Goal: Task Accomplishment & Management: Complete application form

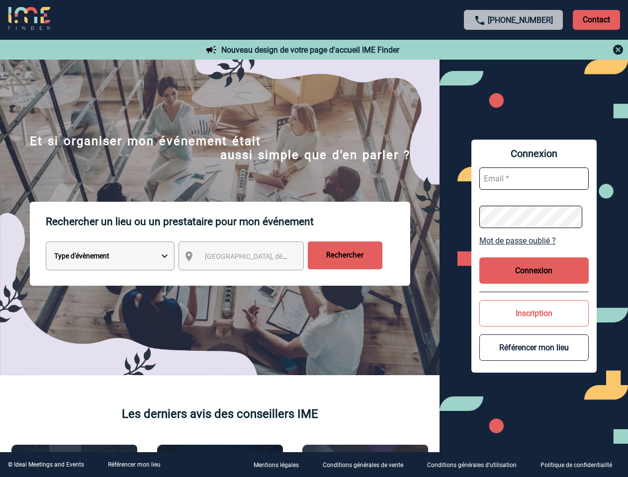
click at [314, 239] on p "Rechercher un lieu ou un prestataire pour mon événement" at bounding box center [228, 222] width 365 height 40
click at [596, 19] on p "Contact" at bounding box center [596, 20] width 47 height 20
click at [514, 50] on div at bounding box center [513, 50] width 221 height 12
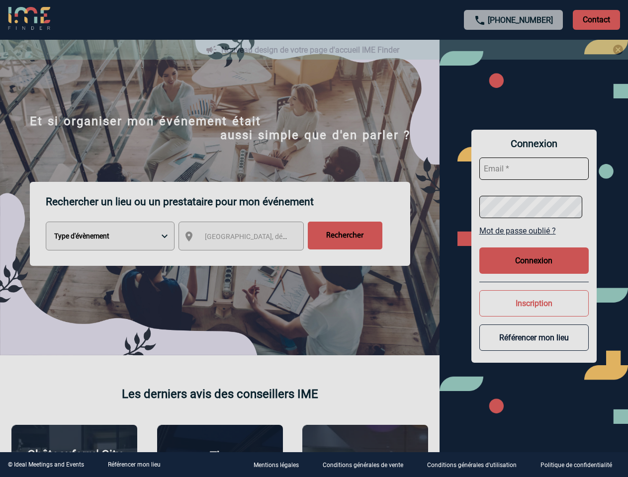
click at [250, 258] on div at bounding box center [314, 238] width 628 height 477
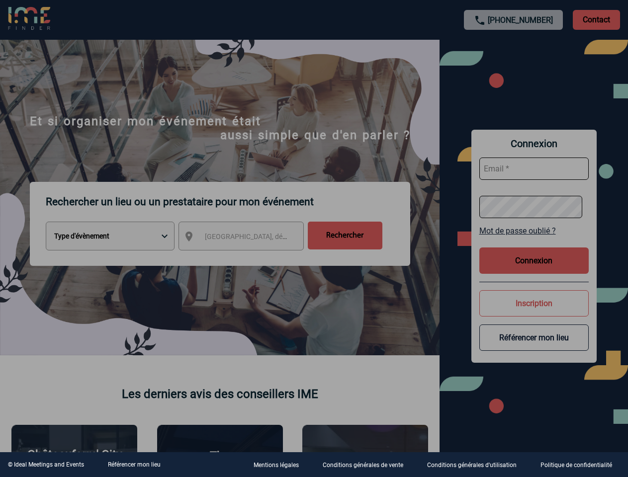
click at [534, 241] on div at bounding box center [314, 238] width 628 height 477
click at [534, 271] on div at bounding box center [314, 238] width 628 height 477
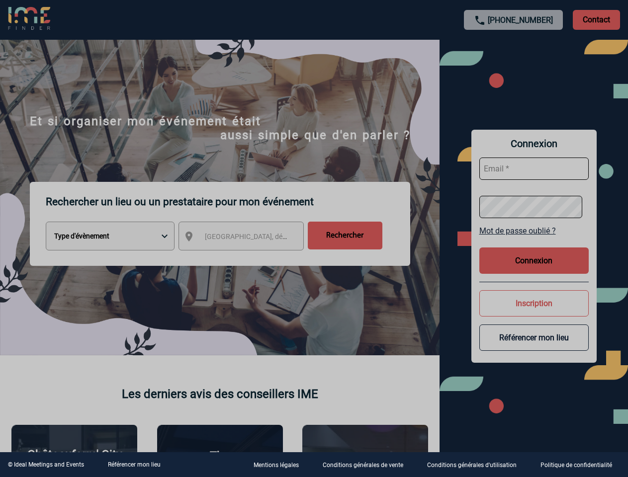
click at [534, 313] on div at bounding box center [314, 238] width 628 height 477
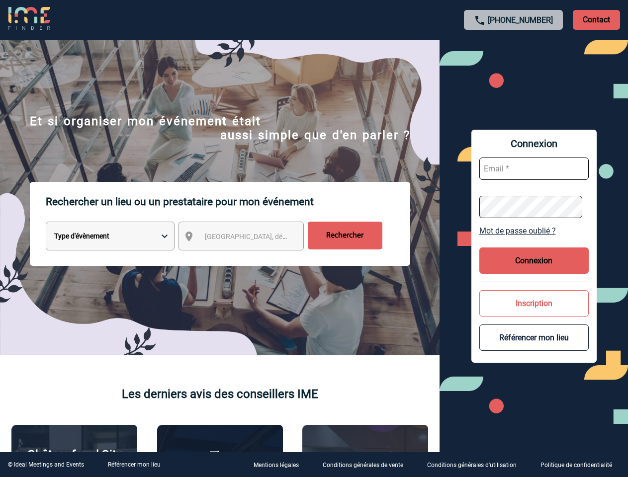
click at [534, 348] on button "Référencer mon lieu" at bounding box center [533, 338] width 109 height 26
click at [134, 465] on link "Référencer mon lieu" at bounding box center [134, 465] width 53 height 7
